Goal: Navigation & Orientation: Find specific page/section

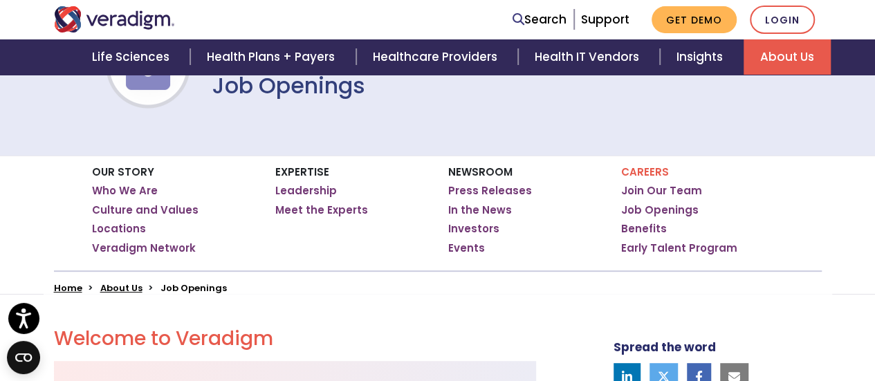
scroll to position [149, 0]
click at [318, 190] on link "Leadership" at bounding box center [306, 190] width 62 height 14
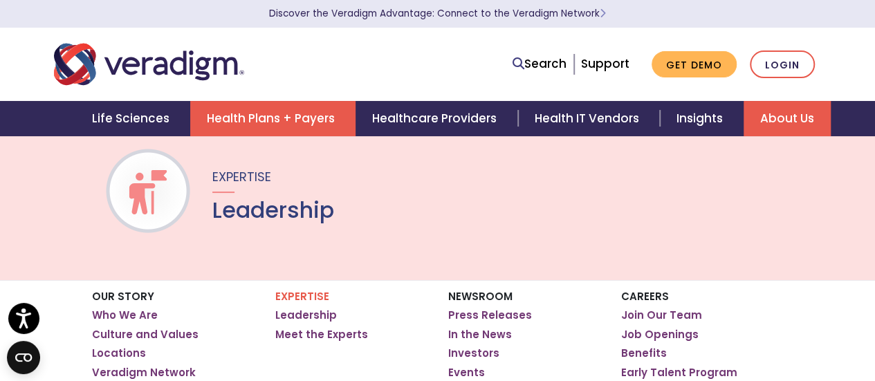
scroll to position [17, 0]
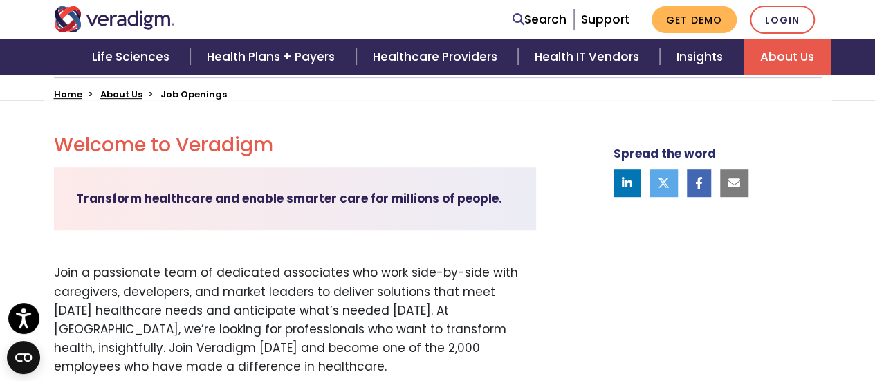
scroll to position [318, 0]
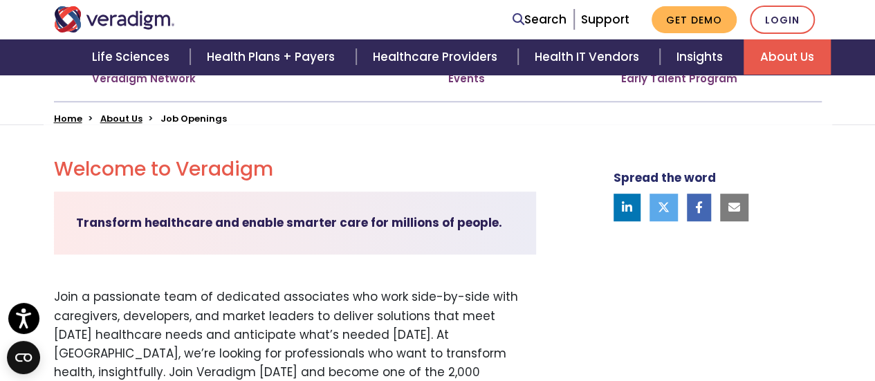
click at [185, 118] on li "Job Openings" at bounding box center [193, 118] width 66 height 13
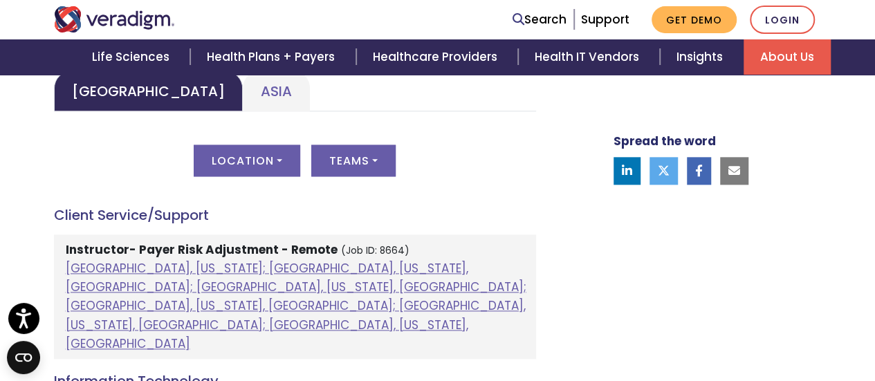
scroll to position [715, 0]
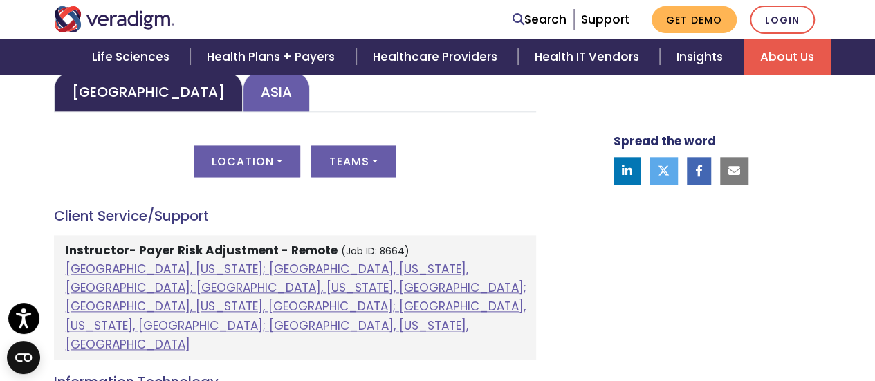
click at [243, 96] on link "Asia" at bounding box center [276, 91] width 67 height 41
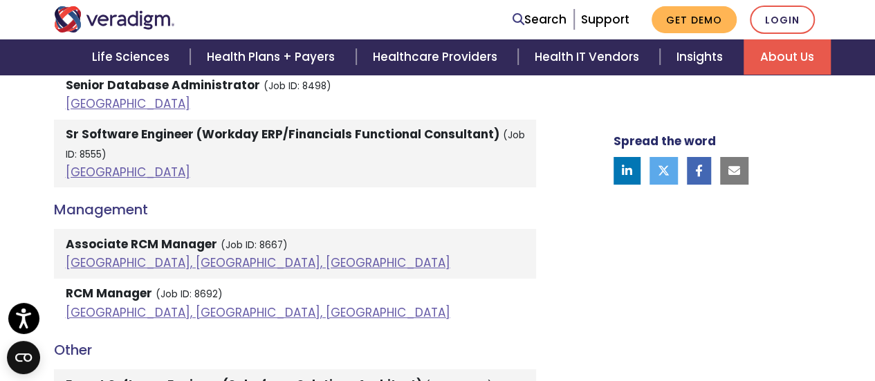
scroll to position [2525, 0]
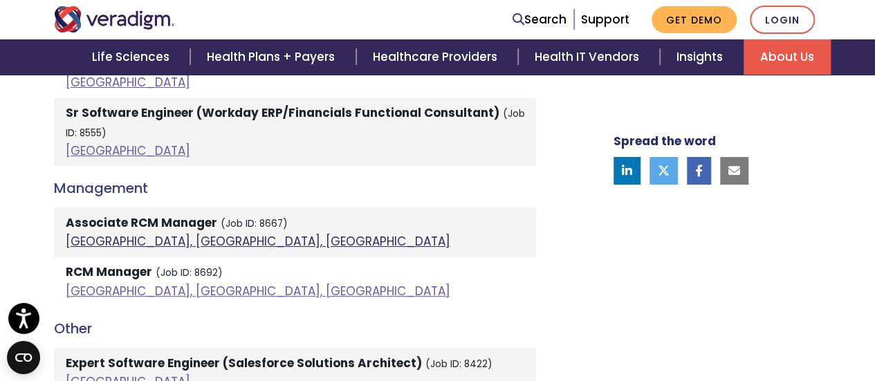
click at [117, 233] on link "[GEOGRAPHIC_DATA], [GEOGRAPHIC_DATA], [GEOGRAPHIC_DATA]" at bounding box center [258, 241] width 385 height 17
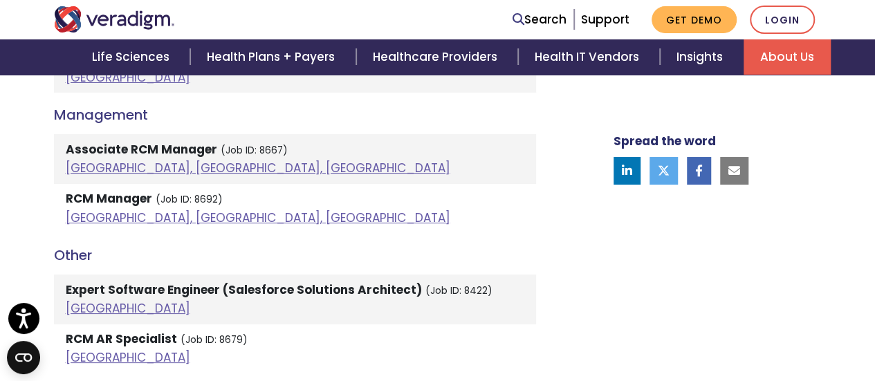
scroll to position [2569, 0]
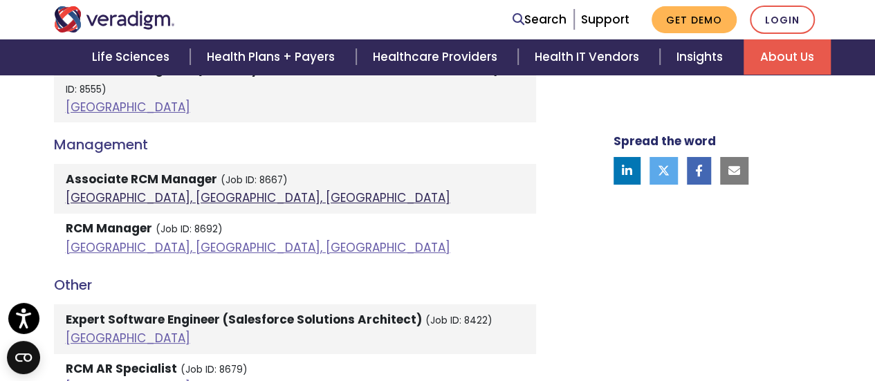
click at [100, 190] on link "[GEOGRAPHIC_DATA], [GEOGRAPHIC_DATA], [GEOGRAPHIC_DATA]" at bounding box center [258, 198] width 385 height 17
